Goal: Communication & Community: Share content

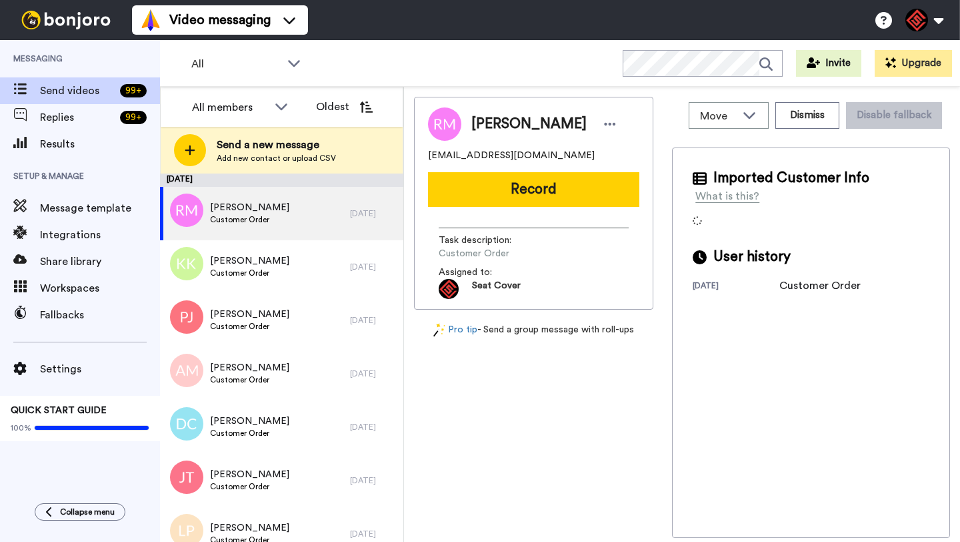
click at [499, 128] on span "Randy Mason" at bounding box center [528, 124] width 115 height 20
copy span "Randy"
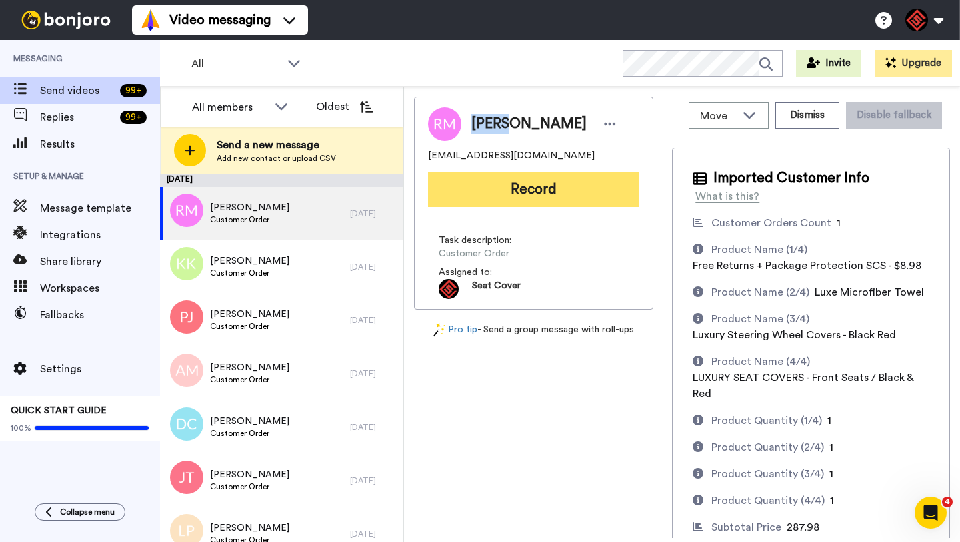
click at [520, 180] on button "Record" at bounding box center [533, 189] width 211 height 35
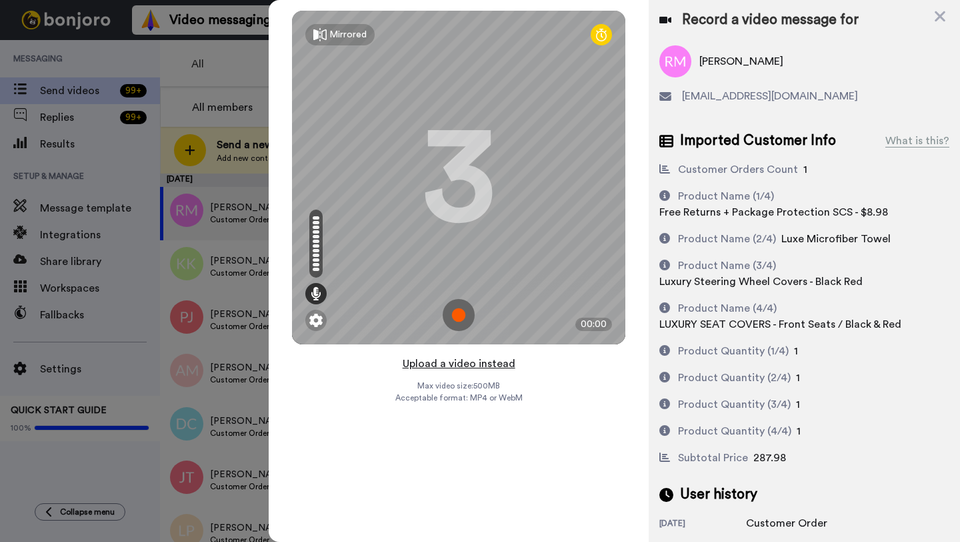
click at [456, 363] on button "Upload a video instead" at bounding box center [459, 363] width 121 height 17
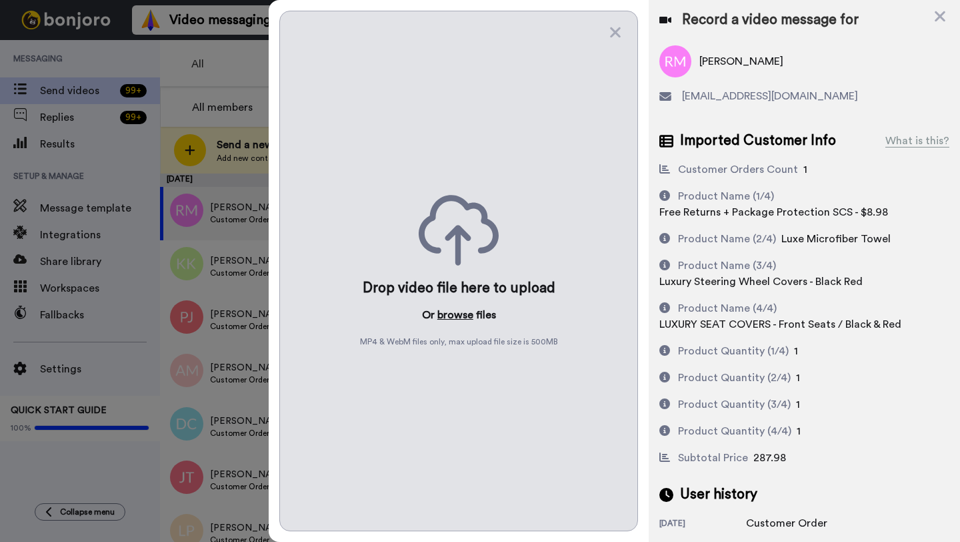
click at [449, 316] on button "browse" at bounding box center [455, 315] width 36 height 16
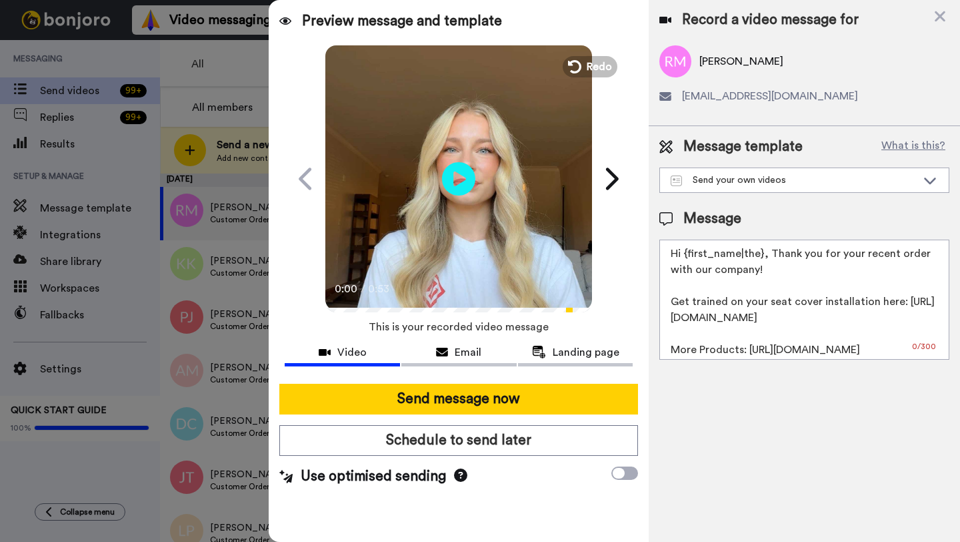
drag, startPoint x: 762, startPoint y: 258, endPoint x: 686, endPoint y: 257, distance: 76.0
click at [686, 257] on textarea "Hi {first_name|the}, Thank you for your recent order with our company! Get trai…" at bounding box center [805, 299] width 290 height 120
paste textarea "Randy"
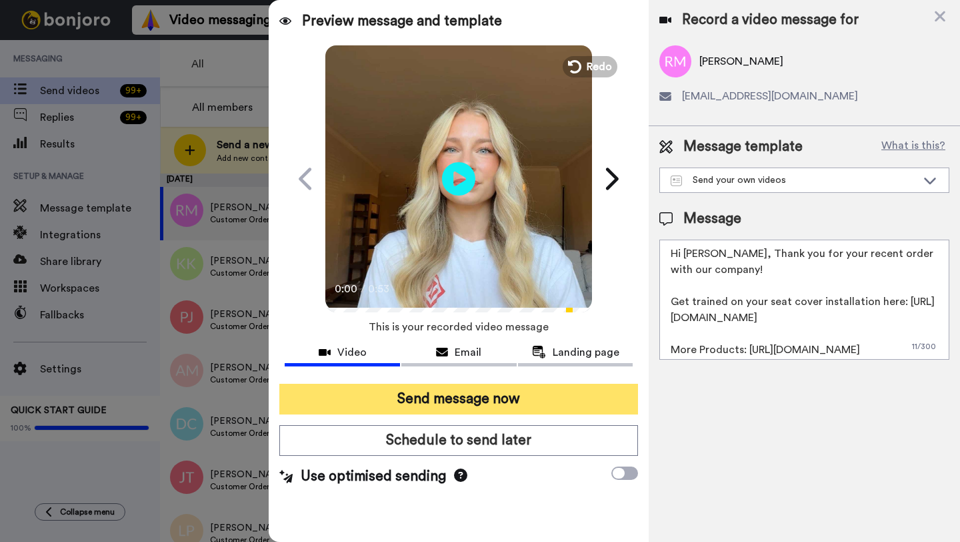
type textarea "Hi Randy, Thank you for your recent order with our company! Get trained on your…"
click at [548, 399] on button "Send message now" at bounding box center [458, 398] width 359 height 31
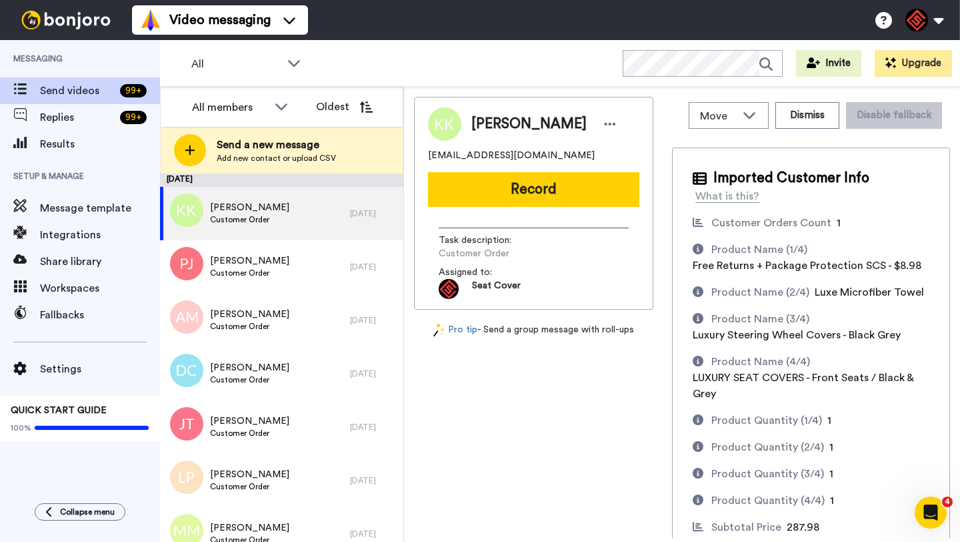
click at [497, 130] on span "Kevin Kervan" at bounding box center [528, 124] width 115 height 20
copy span "Kevin"
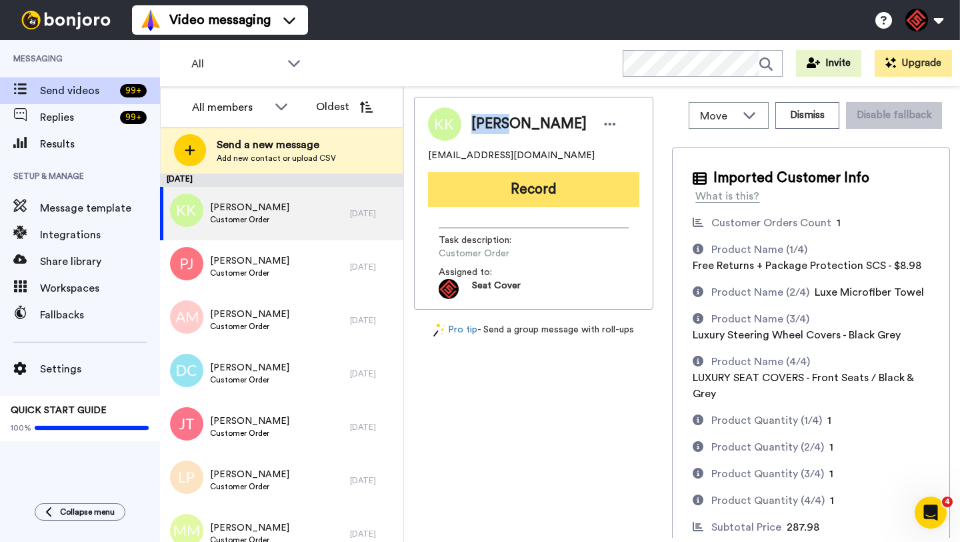
click at [530, 199] on button "Record" at bounding box center [533, 189] width 211 height 35
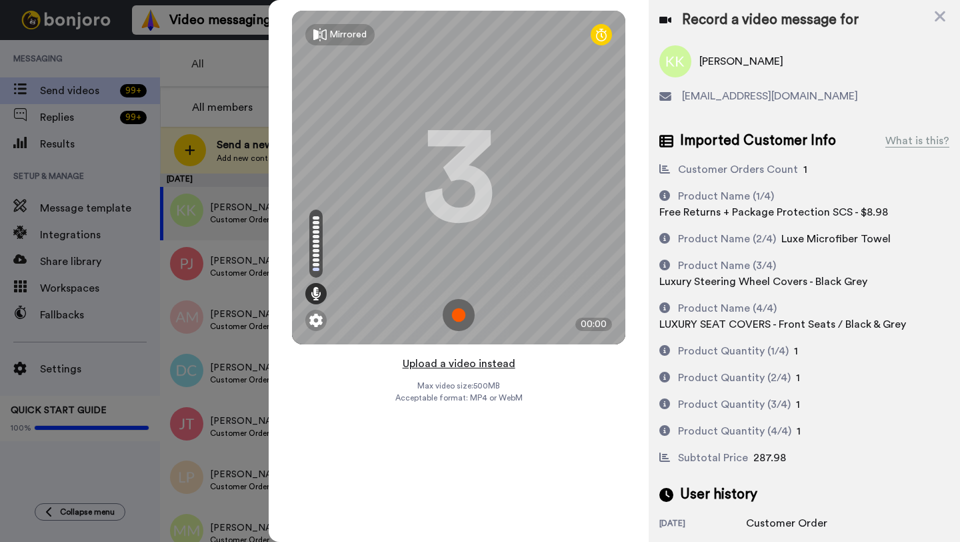
click at [461, 365] on button "Upload a video instead" at bounding box center [459, 363] width 121 height 17
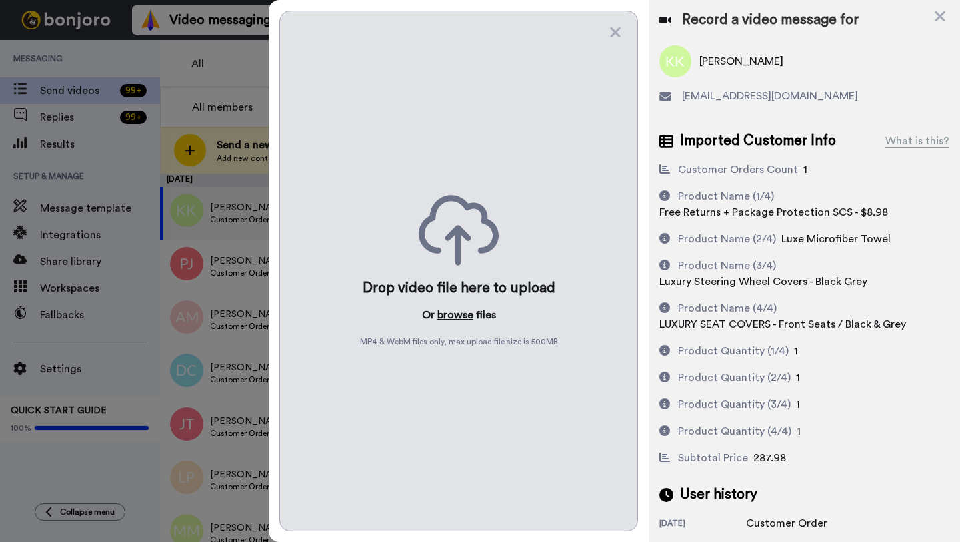
click at [445, 316] on button "browse" at bounding box center [455, 315] width 36 height 16
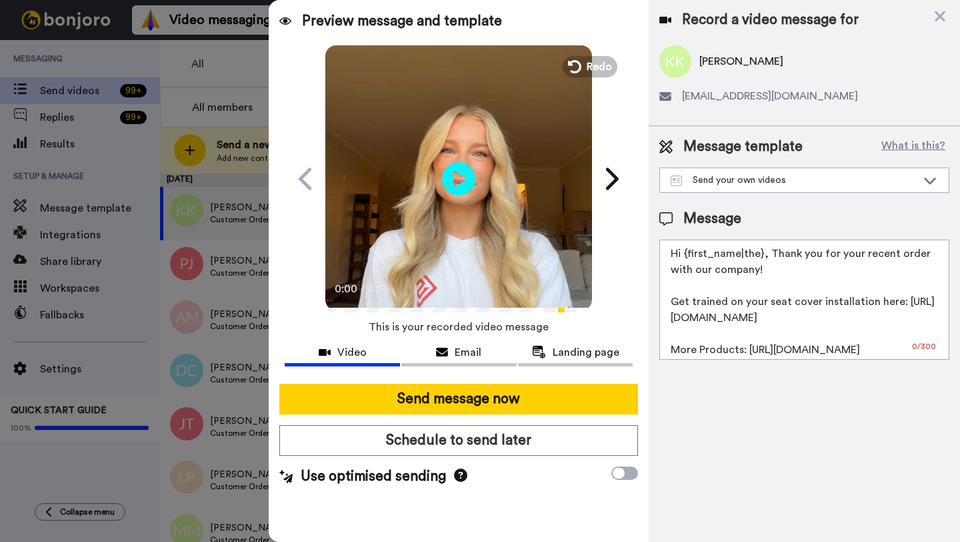
drag, startPoint x: 763, startPoint y: 255, endPoint x: 683, endPoint y: 255, distance: 80.0
click at [683, 255] on textarea "Hi {first_name|the}, Thank you for your recent order with our company! Get trai…" at bounding box center [805, 299] width 290 height 120
paste textarea "Kevin"
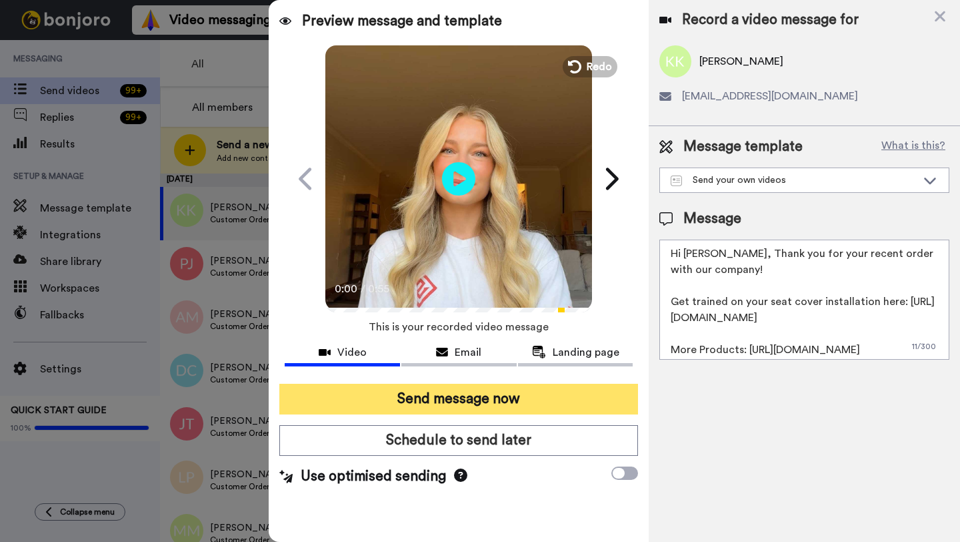
type textarea "Hi Kevin, Thank you for your recent order with our company! Get trained on your…"
click at [524, 405] on button "Send message now" at bounding box center [458, 398] width 359 height 31
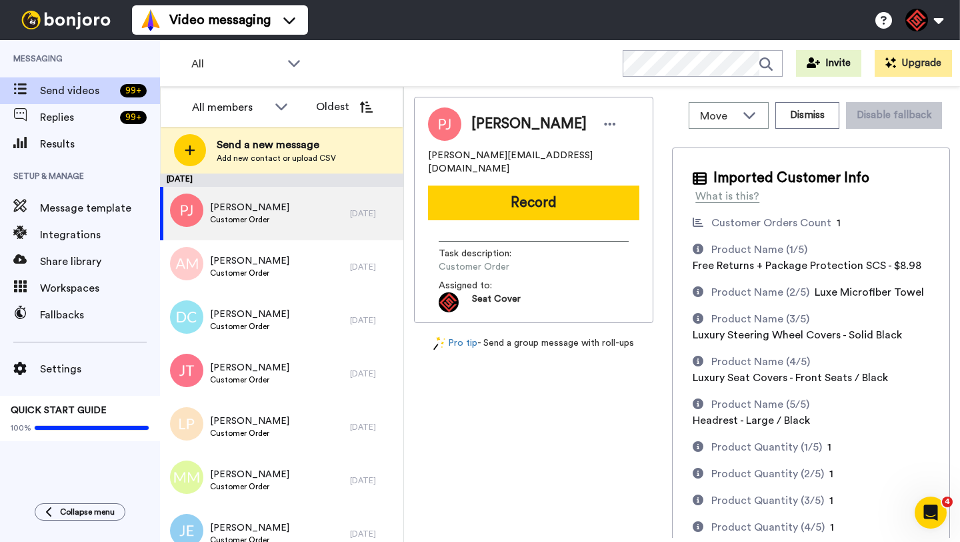
click at [481, 124] on span "[PERSON_NAME]" at bounding box center [528, 124] width 115 height 20
copy span "Patrick"
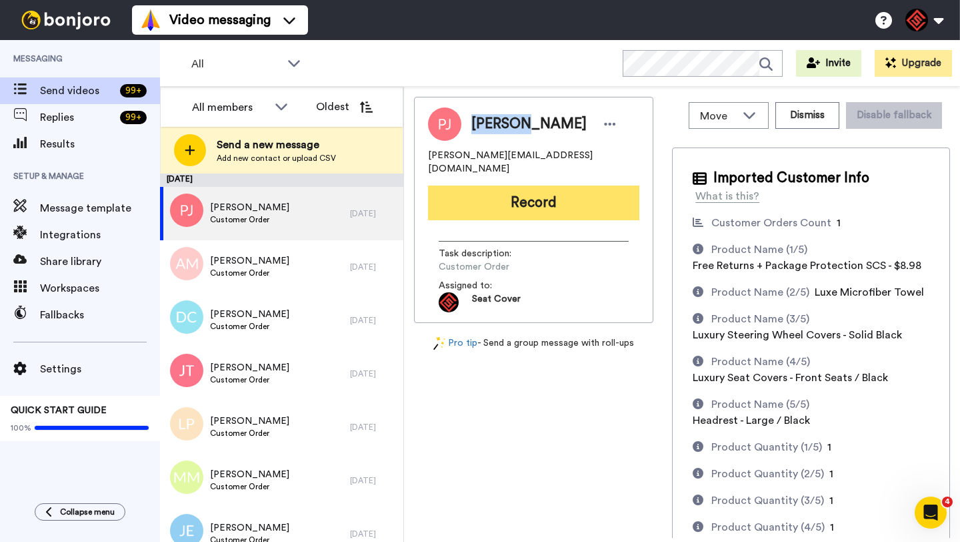
click at [506, 189] on button "Record" at bounding box center [533, 202] width 211 height 35
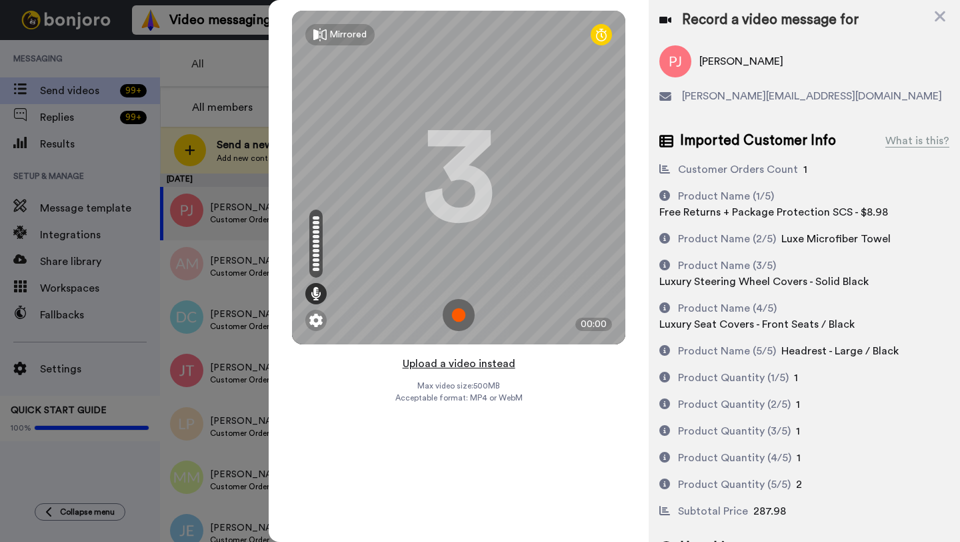
click at [453, 362] on button "Upload a video instead" at bounding box center [459, 363] width 121 height 17
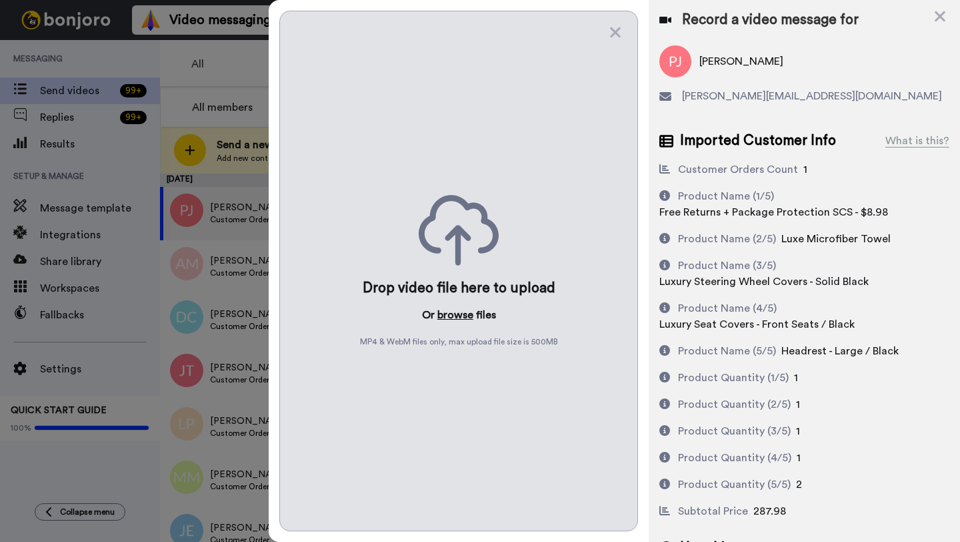
click at [450, 309] on button "browse" at bounding box center [455, 315] width 36 height 16
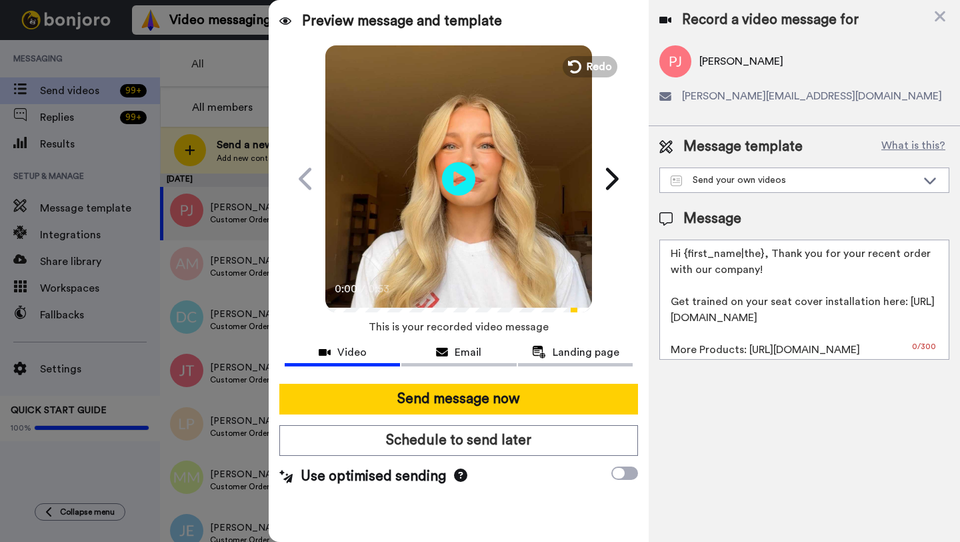
drag, startPoint x: 762, startPoint y: 258, endPoint x: 686, endPoint y: 256, distance: 76.7
click at [686, 256] on textarea "Hi {first_name|the}, Thank you for your recent order with our company! Get trai…" at bounding box center [805, 299] width 290 height 120
paste textarea "Patrick"
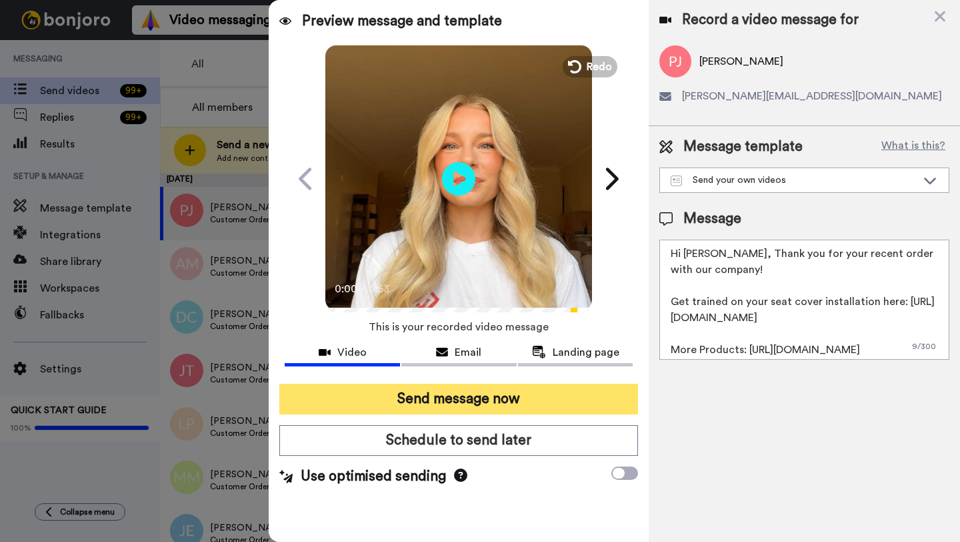
type textarea "Hi Patrick, Thank you for your recent order with our company! Get trained on yo…"
click at [501, 394] on button "Send message now" at bounding box center [458, 398] width 359 height 31
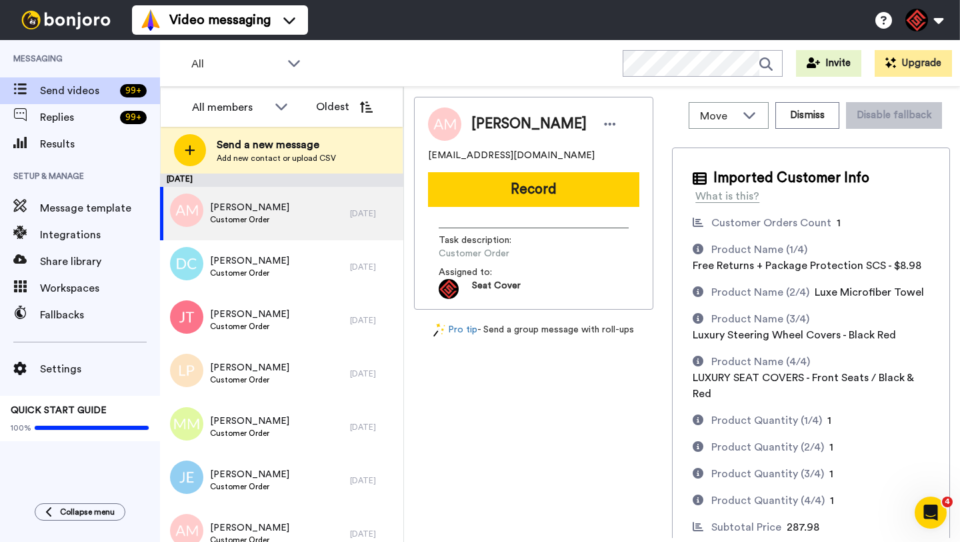
click at [500, 125] on span "Anthony Montalvo" at bounding box center [528, 124] width 115 height 20
click at [500, 130] on span "Anthony Montalvo" at bounding box center [528, 124] width 115 height 20
click at [500, 127] on span "Anthony Montalvo" at bounding box center [528, 124] width 115 height 20
copy span "Anthony"
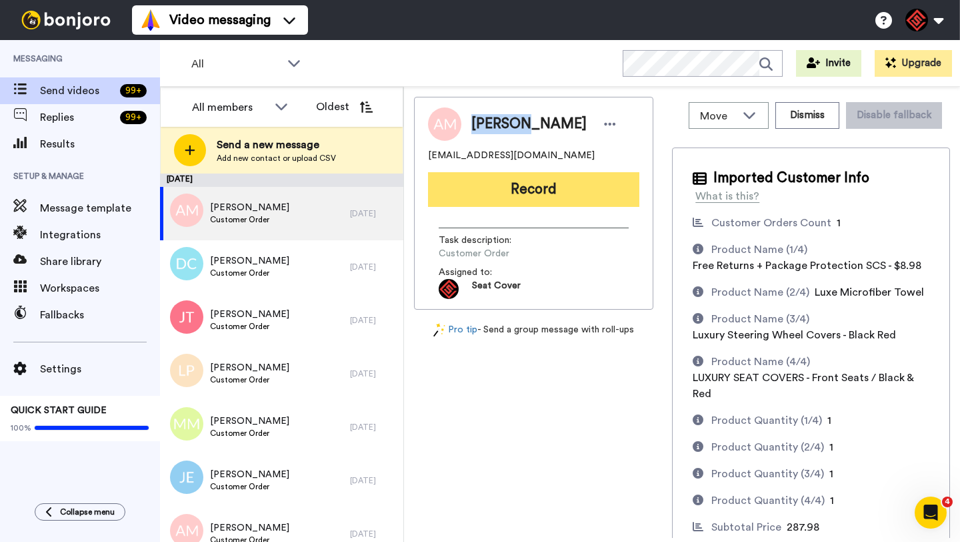
click at [555, 193] on button "Record" at bounding box center [533, 189] width 211 height 35
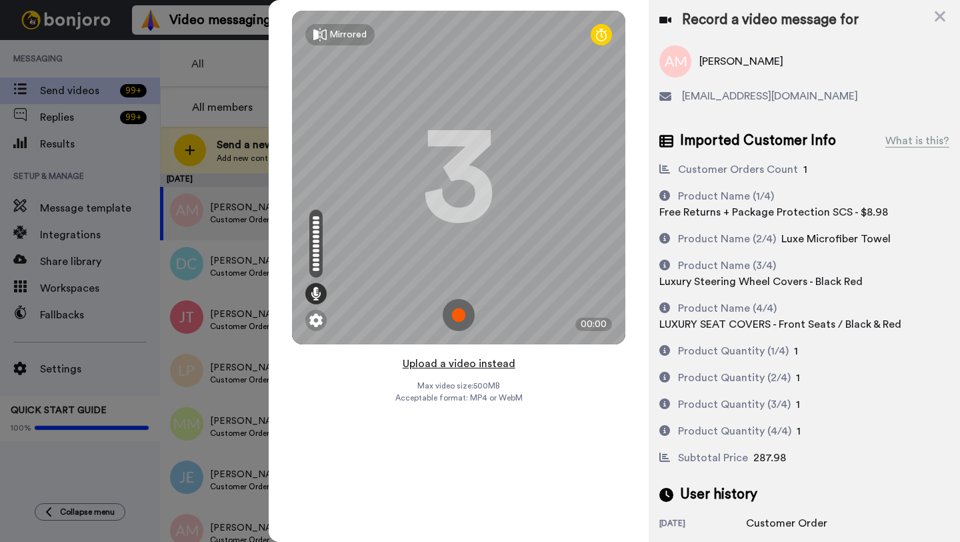
click at [458, 363] on button "Upload a video instead" at bounding box center [459, 363] width 121 height 17
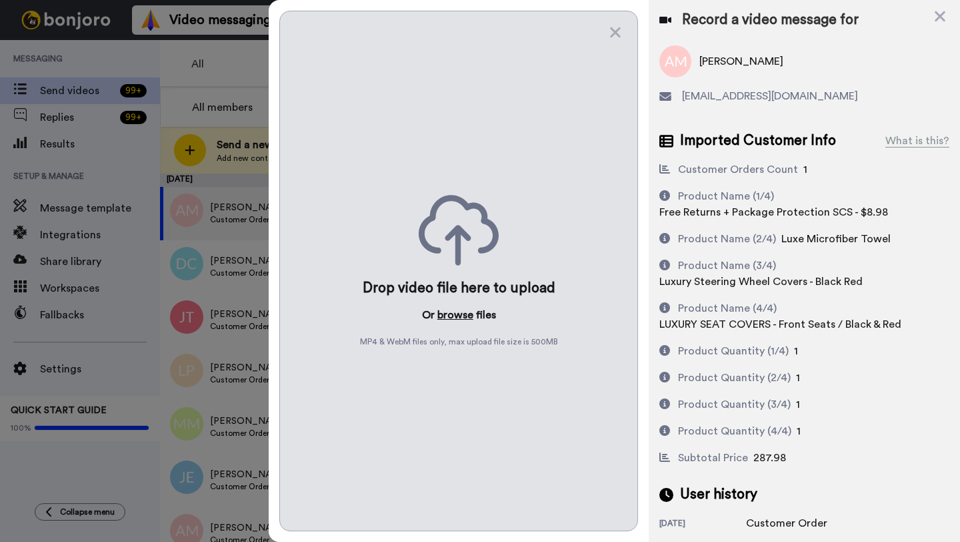
click at [444, 312] on button "browse" at bounding box center [455, 315] width 36 height 16
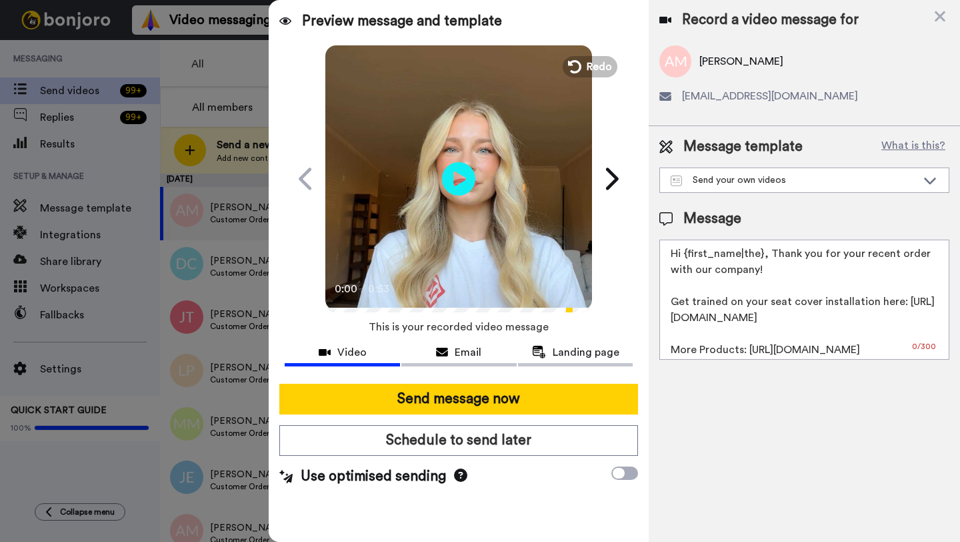
drag, startPoint x: 763, startPoint y: 256, endPoint x: 686, endPoint y: 256, distance: 76.7
click at [686, 256] on textarea "Hi {first_name|the}, Thank you for your recent order with our company! Get trai…" at bounding box center [805, 299] width 290 height 120
paste textarea "Anthony"
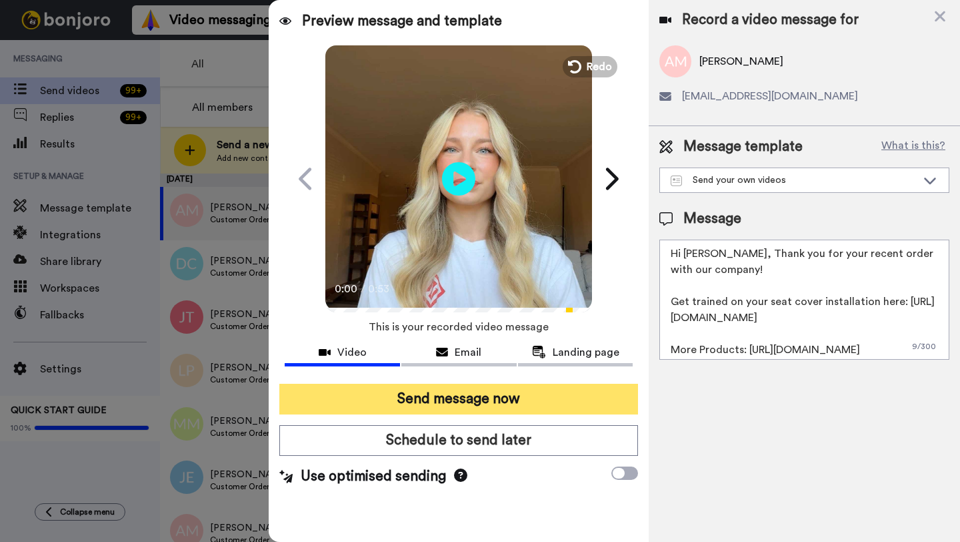
type textarea "Hi Anthony, Thank you for your recent order with our company! Get trained on yo…"
click at [540, 401] on button "Send message now" at bounding box center [458, 398] width 359 height 31
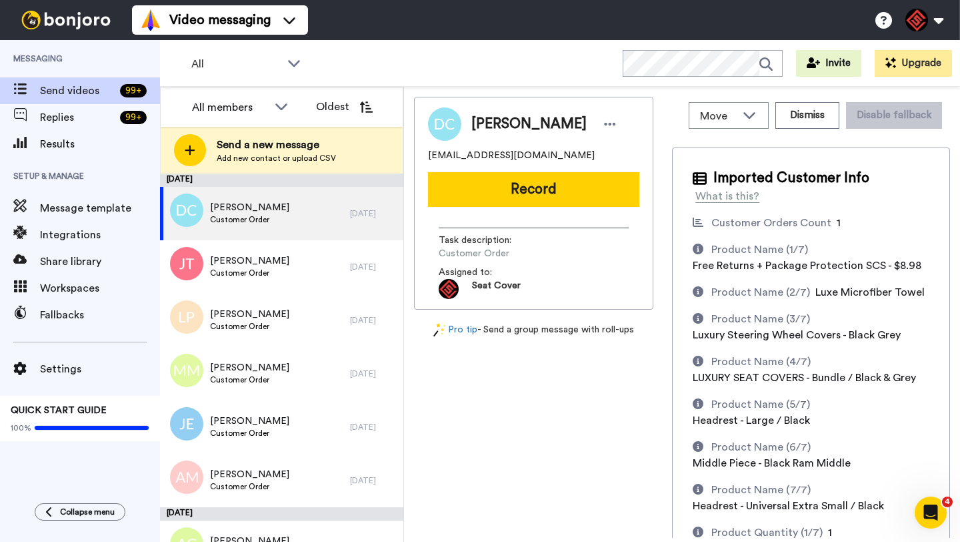
click at [486, 121] on span "[PERSON_NAME]" at bounding box center [528, 124] width 115 height 20
copy span "[PERSON_NAME]"
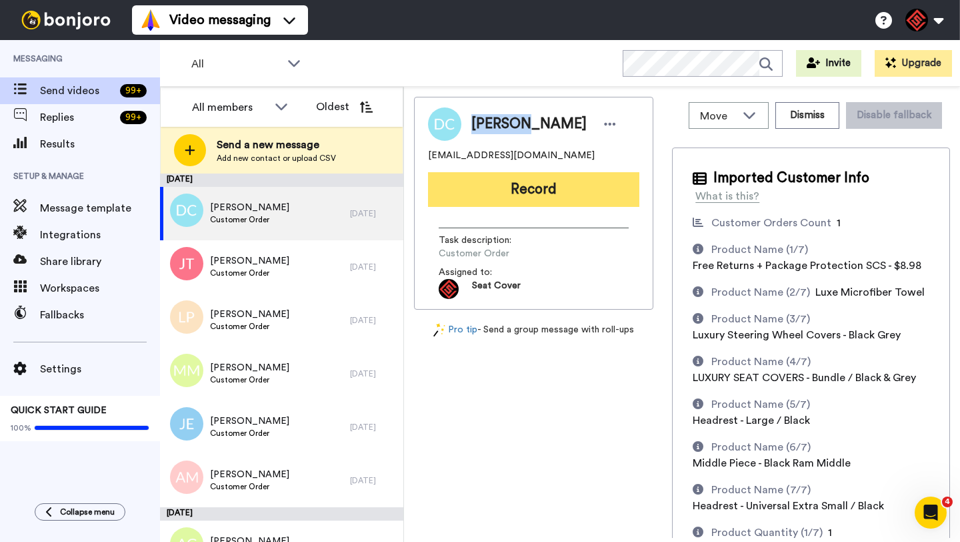
click at [516, 184] on button "Record" at bounding box center [533, 189] width 211 height 35
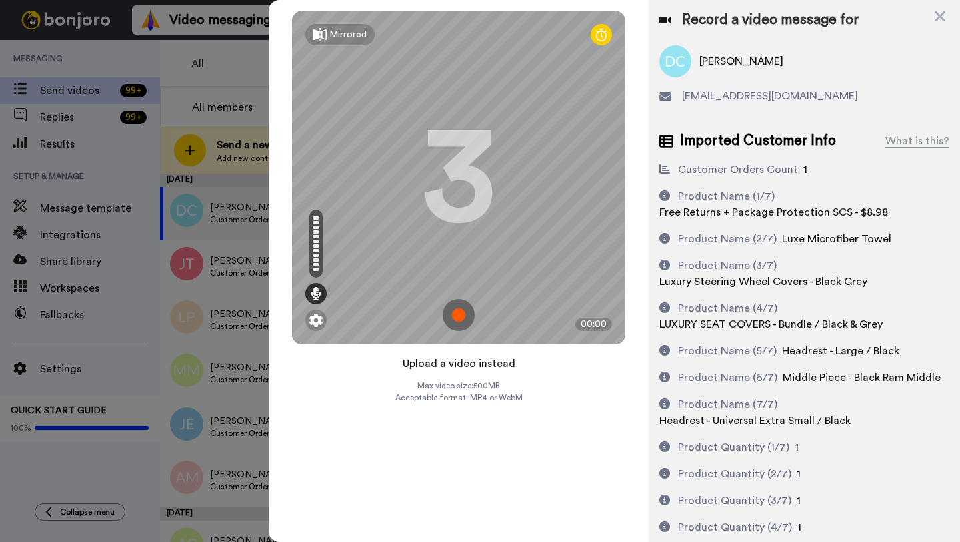
click at [453, 366] on button "Upload a video instead" at bounding box center [459, 363] width 121 height 17
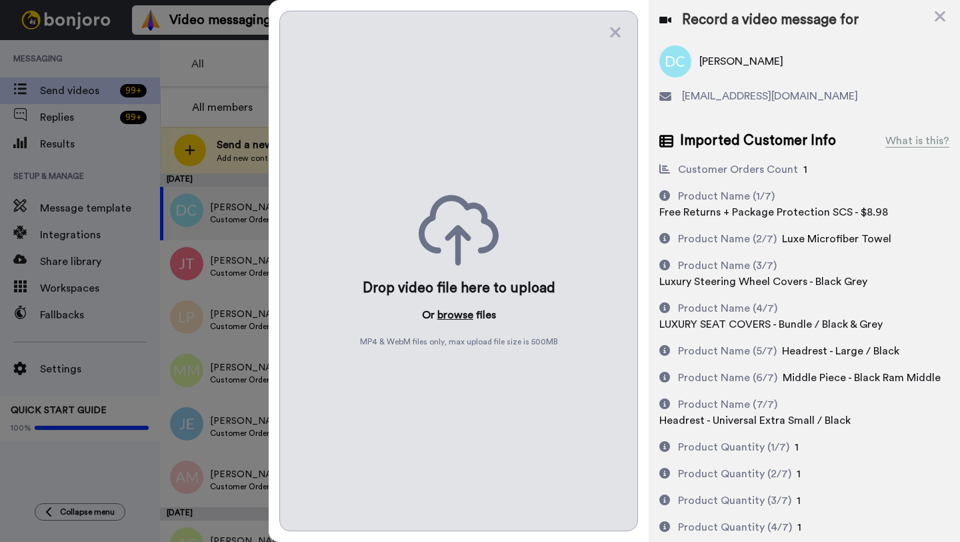
click at [455, 315] on button "browse" at bounding box center [455, 315] width 36 height 16
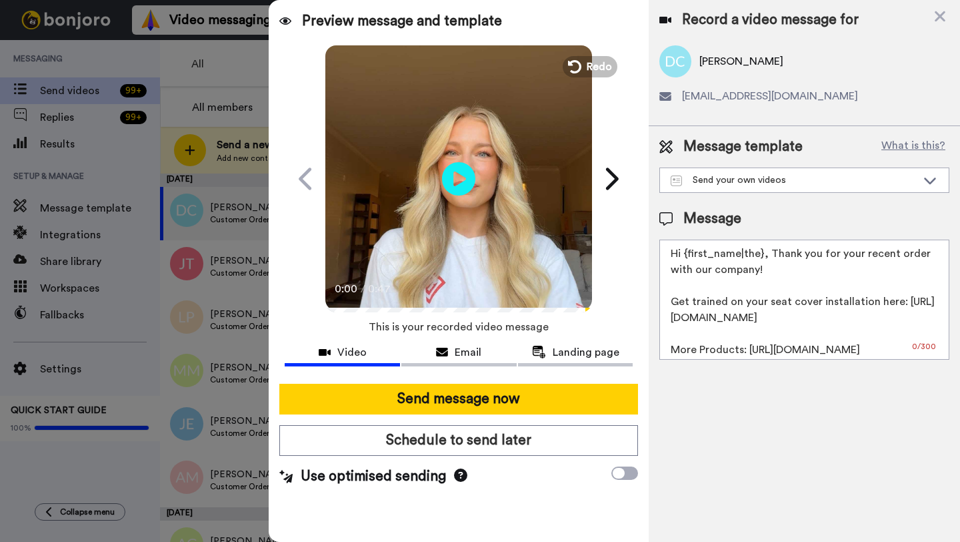
drag, startPoint x: 762, startPoint y: 256, endPoint x: 686, endPoint y: 255, distance: 75.4
click at [686, 255] on textarea "Hi {first_name|the}, Thank you for your recent order with our company! Get trai…" at bounding box center [805, 299] width 290 height 120
paste textarea "Delfino"
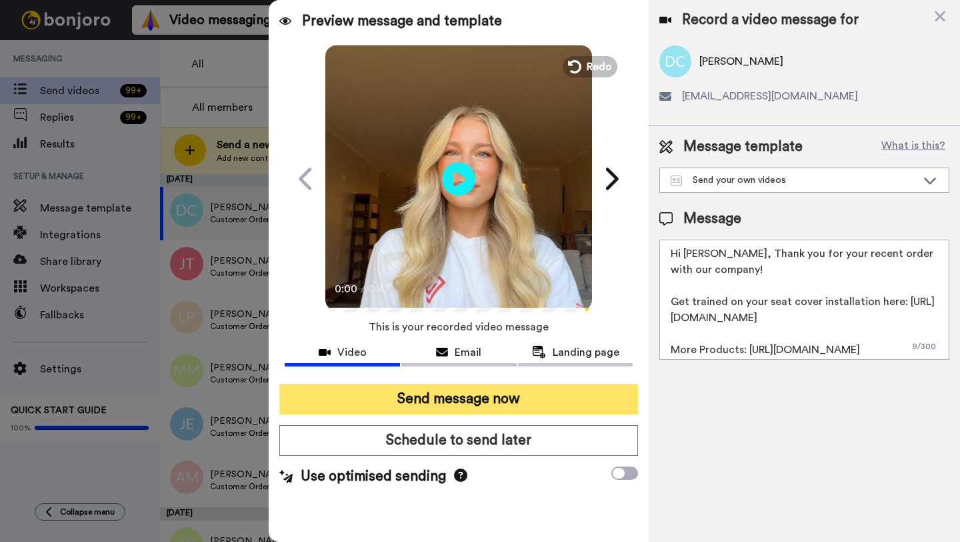
type textarea "Hi Delfino, Thank you for your recent order with our company! Get trained on yo…"
click at [557, 391] on button "Send message now" at bounding box center [458, 398] width 359 height 31
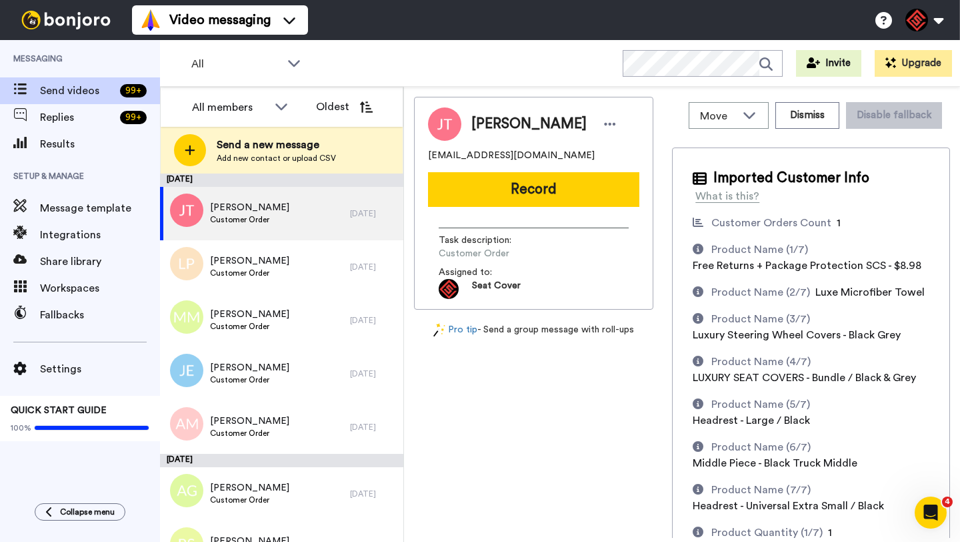
click at [483, 123] on span "[PERSON_NAME]" at bounding box center [528, 124] width 115 height 20
click at [483, 124] on span "[PERSON_NAME]" at bounding box center [528, 124] width 115 height 20
copy span "[PERSON_NAME]"
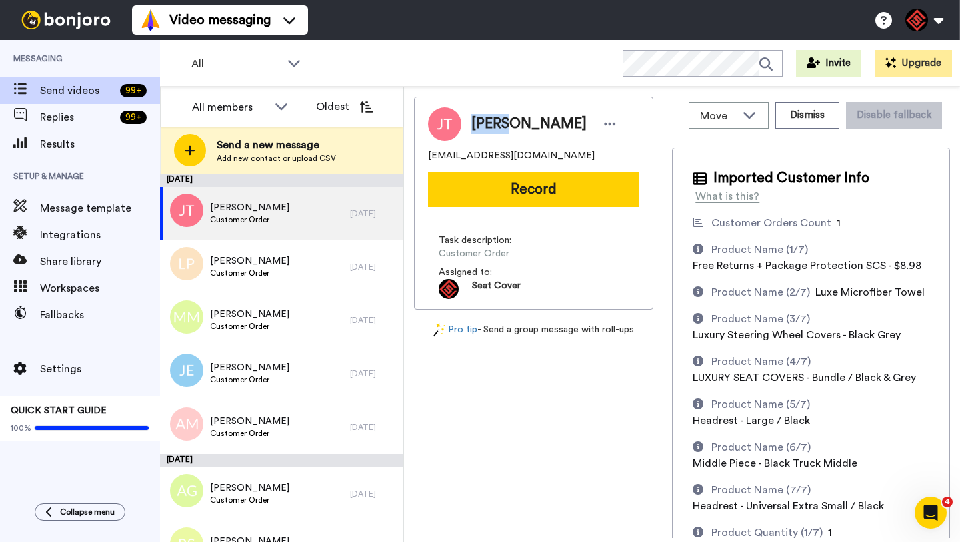
copy span "[PERSON_NAME]"
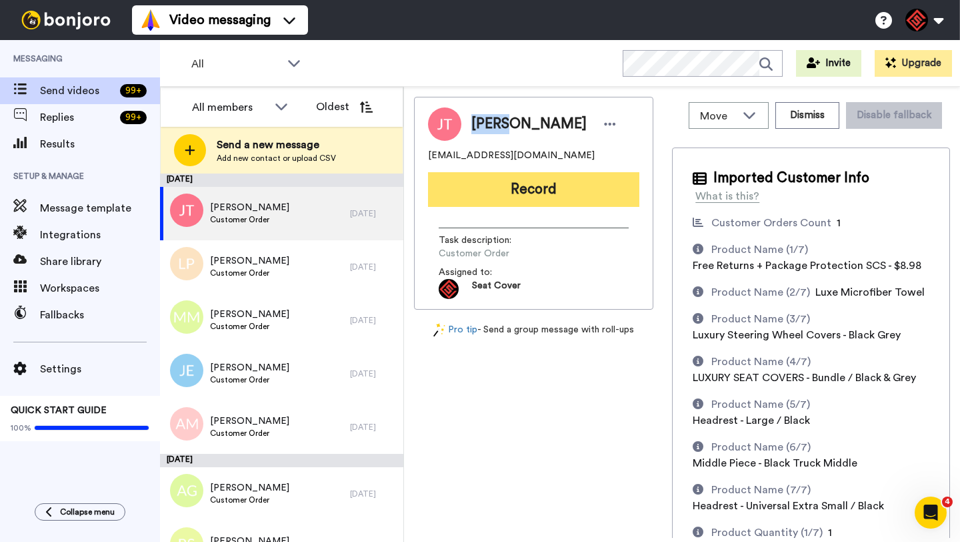
click at [531, 189] on button "Record" at bounding box center [533, 189] width 211 height 35
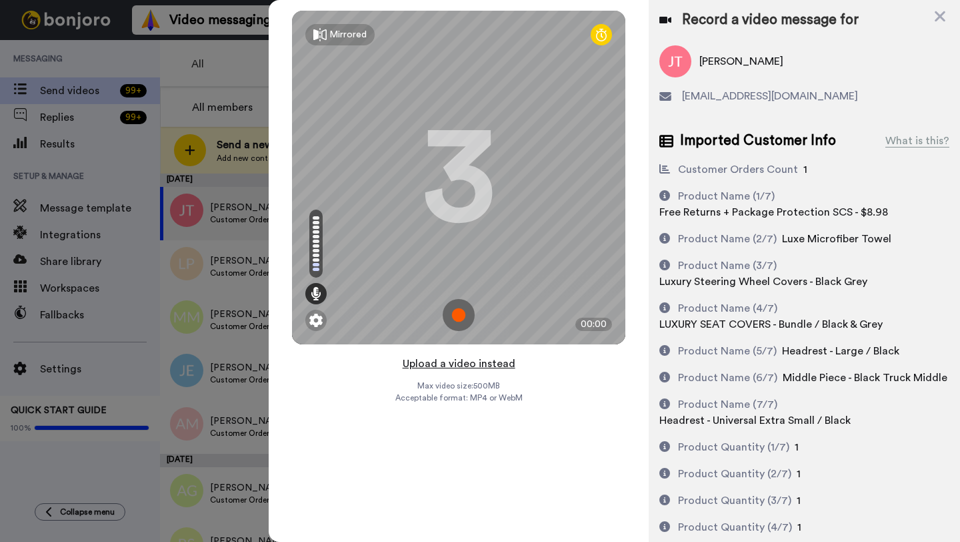
click at [462, 356] on button "Upload a video instead" at bounding box center [459, 363] width 121 height 17
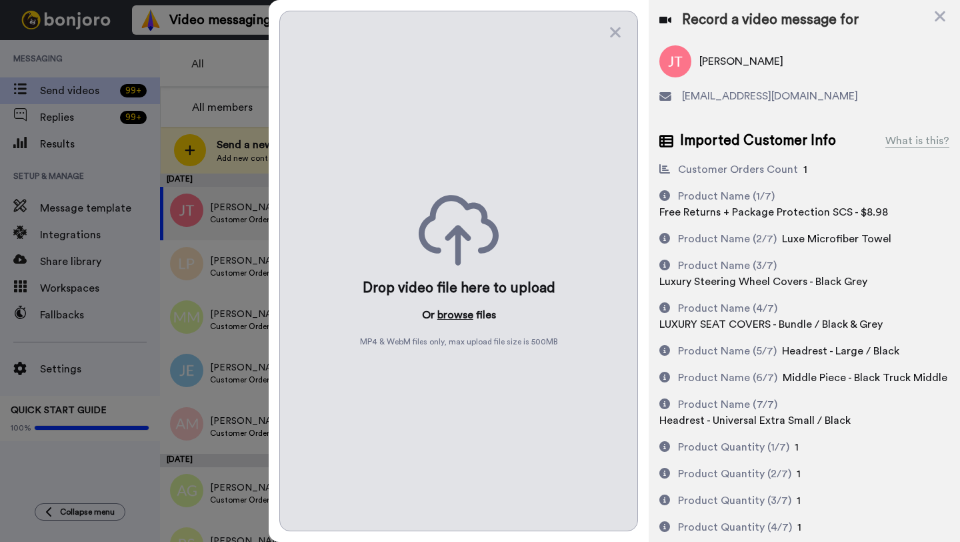
click at [447, 308] on button "browse" at bounding box center [455, 315] width 36 height 16
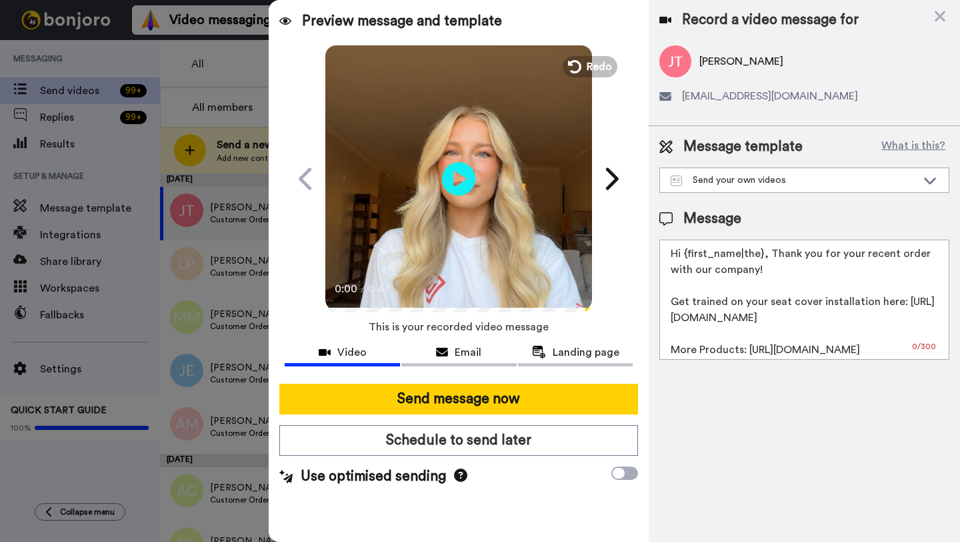
drag, startPoint x: 761, startPoint y: 257, endPoint x: 684, endPoint y: 258, distance: 76.7
click at [684, 258] on textarea "Hi {first_name|the}, Thank you for your recent order with our company! Get trai…" at bounding box center [805, 299] width 290 height 120
paste textarea "[PERSON_NAME]"
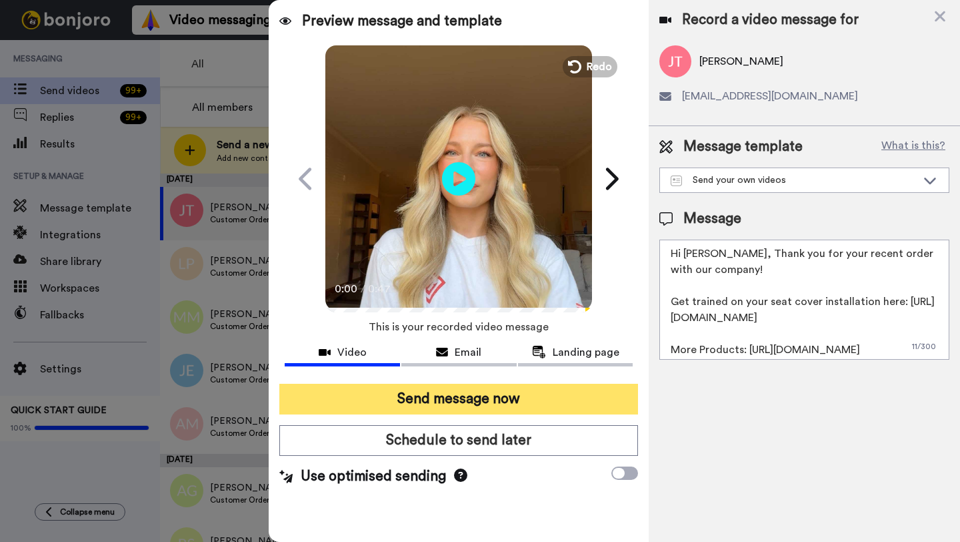
type textarea "Hi [PERSON_NAME], Thank you for your recent order with our company! Get trained…"
click at [499, 393] on button "Send message now" at bounding box center [458, 398] width 359 height 31
